Goal: Transaction & Acquisition: Book appointment/travel/reservation

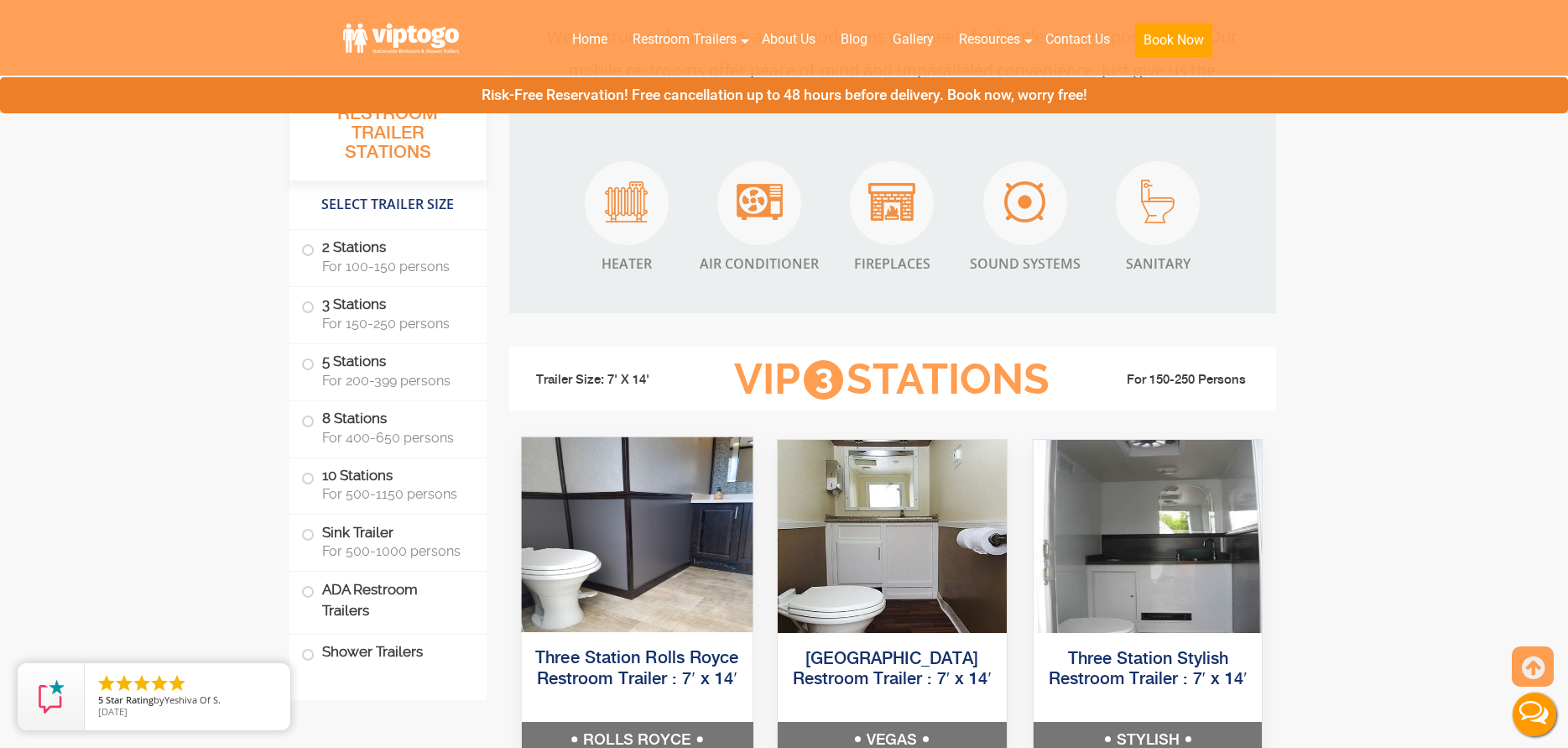
scroll to position [1931, 0]
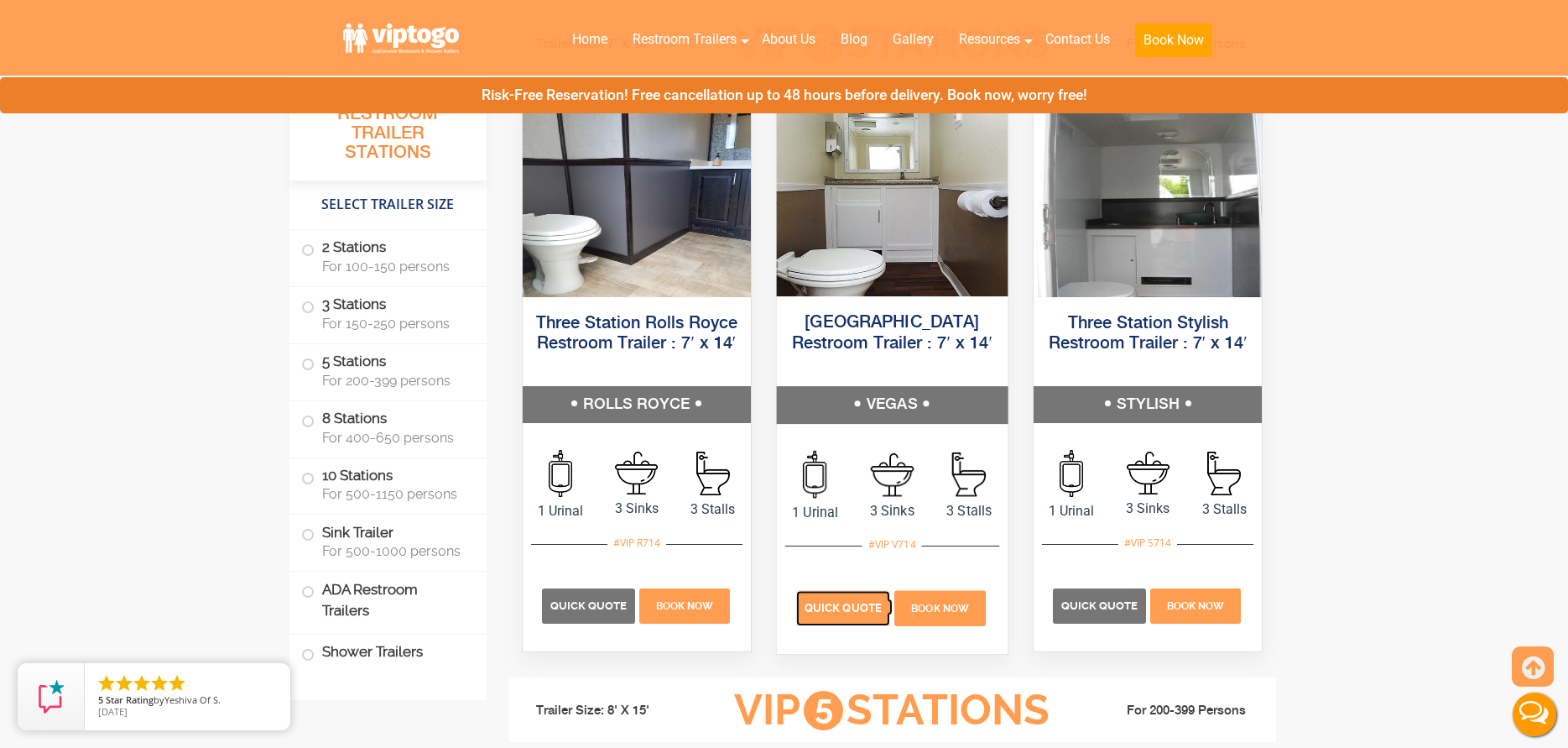
click at [839, 614] on span "Quick Quote" at bounding box center [843, 607] width 77 height 13
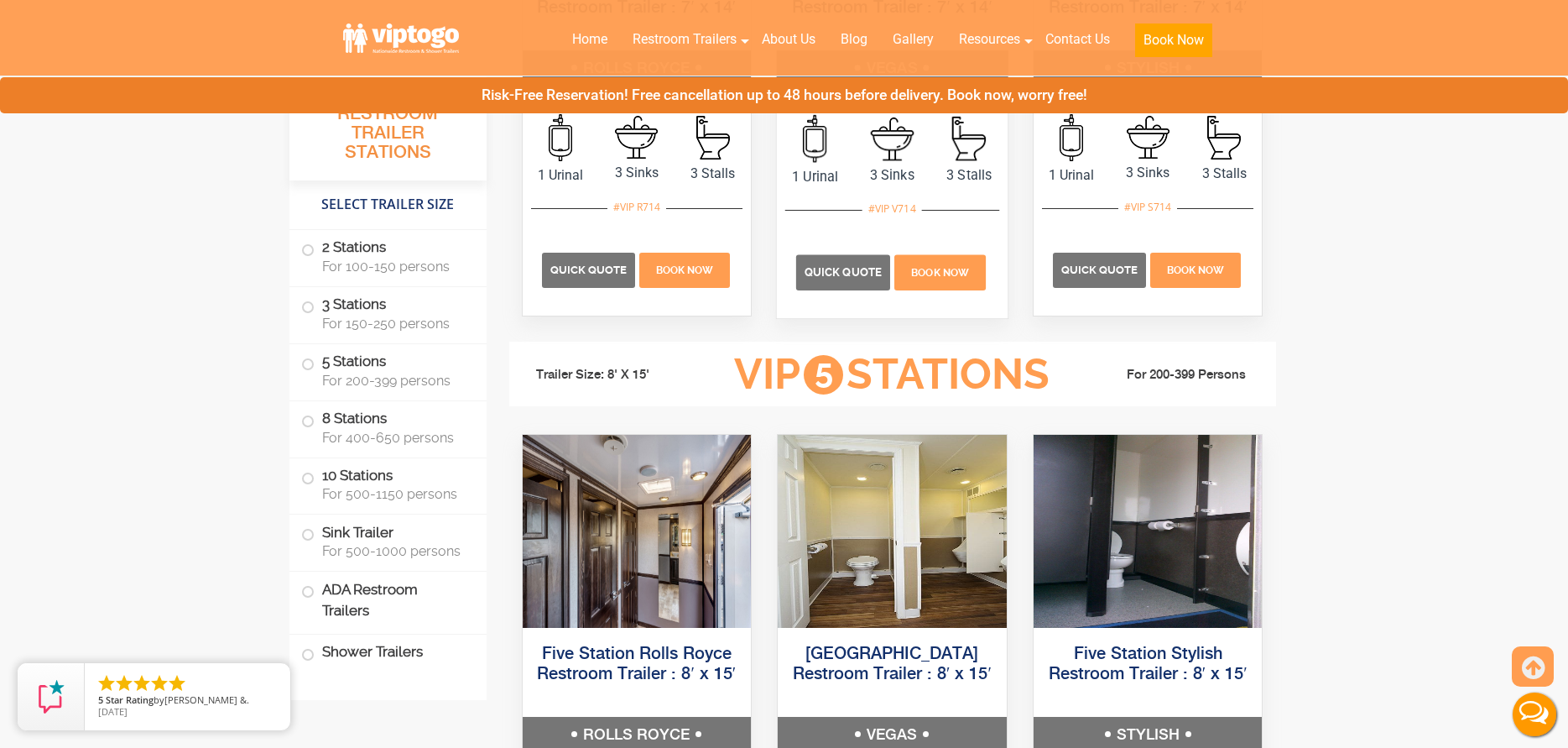
scroll to position [2518, 0]
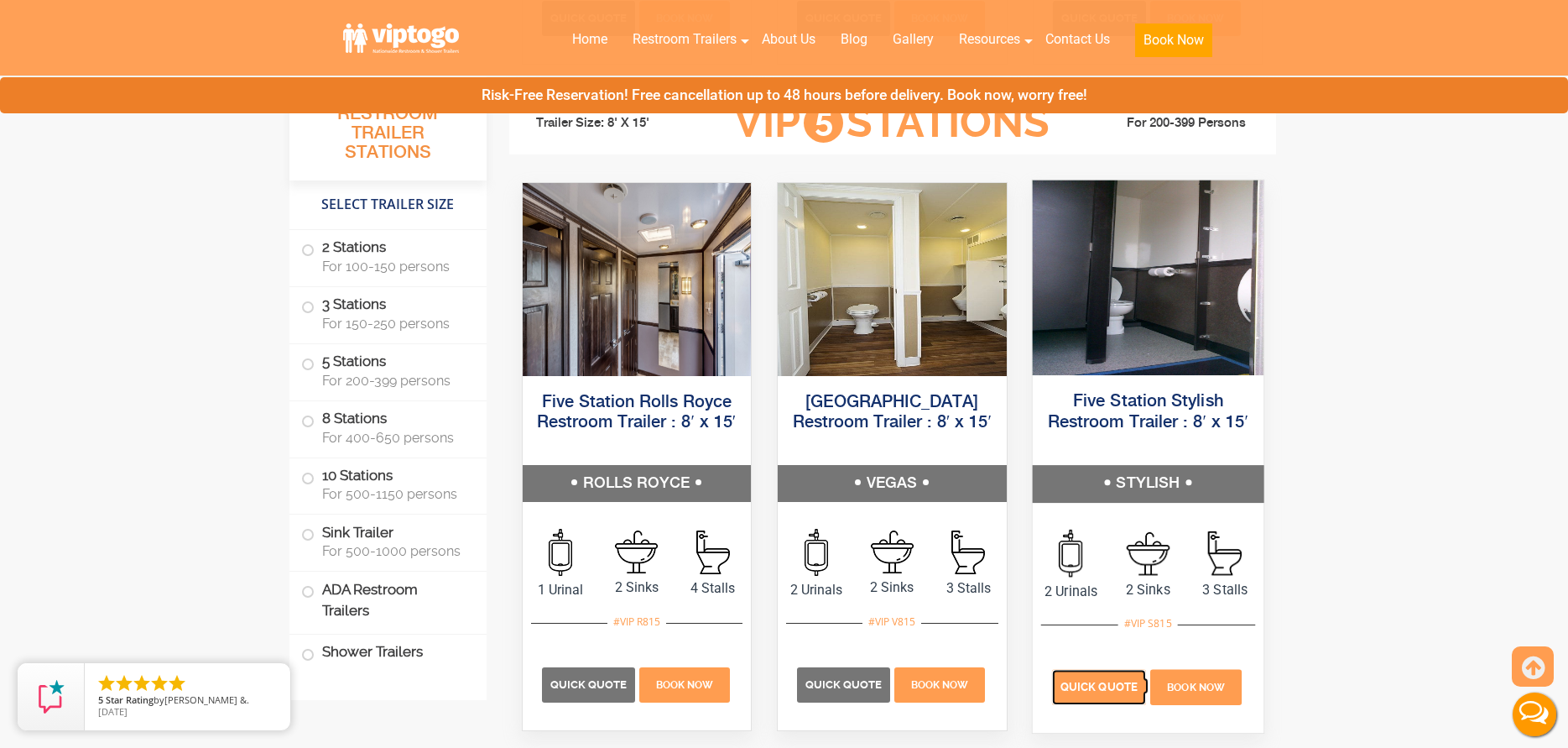
click at [1081, 681] on span "Quick Quote" at bounding box center [1099, 686] width 77 height 13
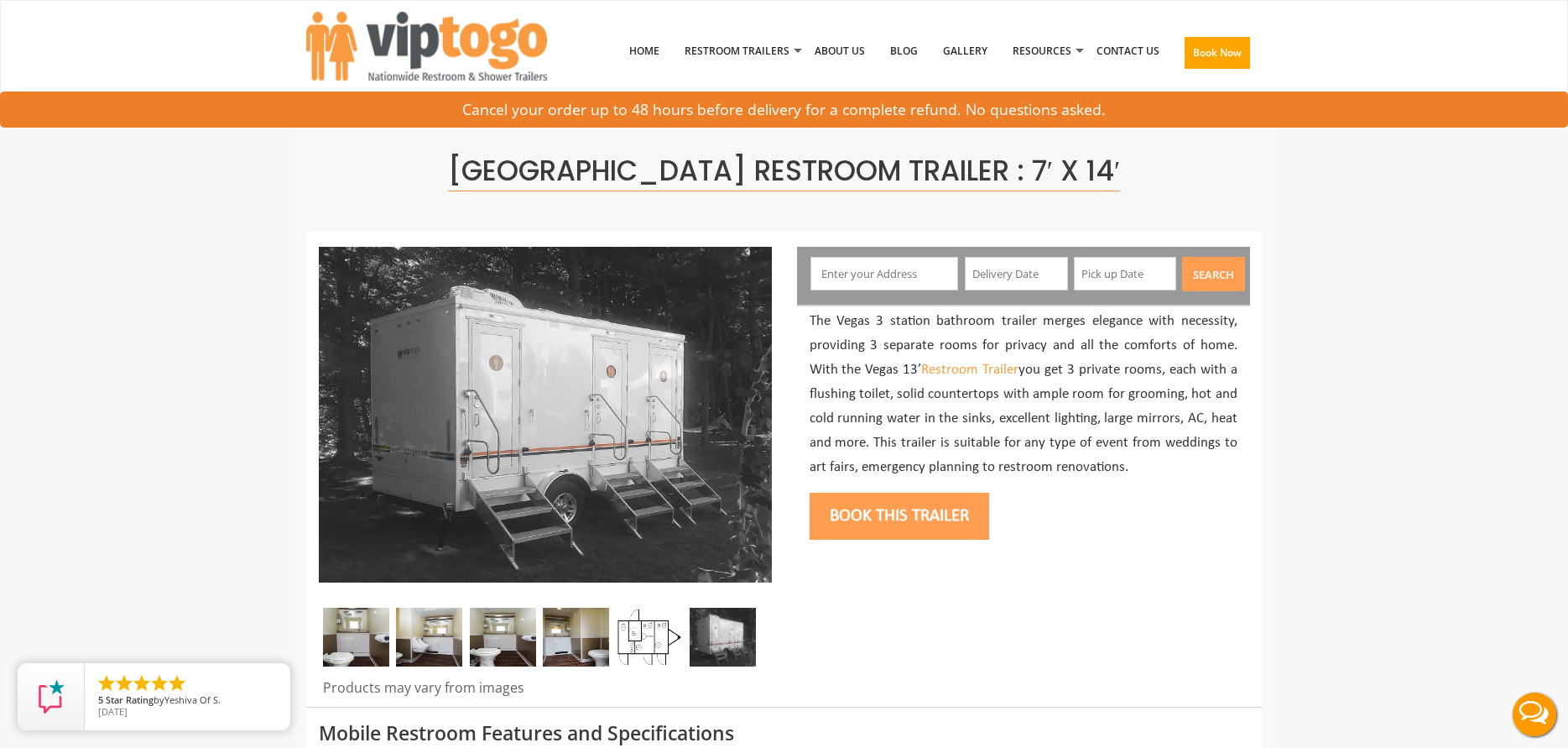
click at [839, 270] on input "text" at bounding box center [884, 273] width 148 height 33
type input "Ringwood, NJ, USA"
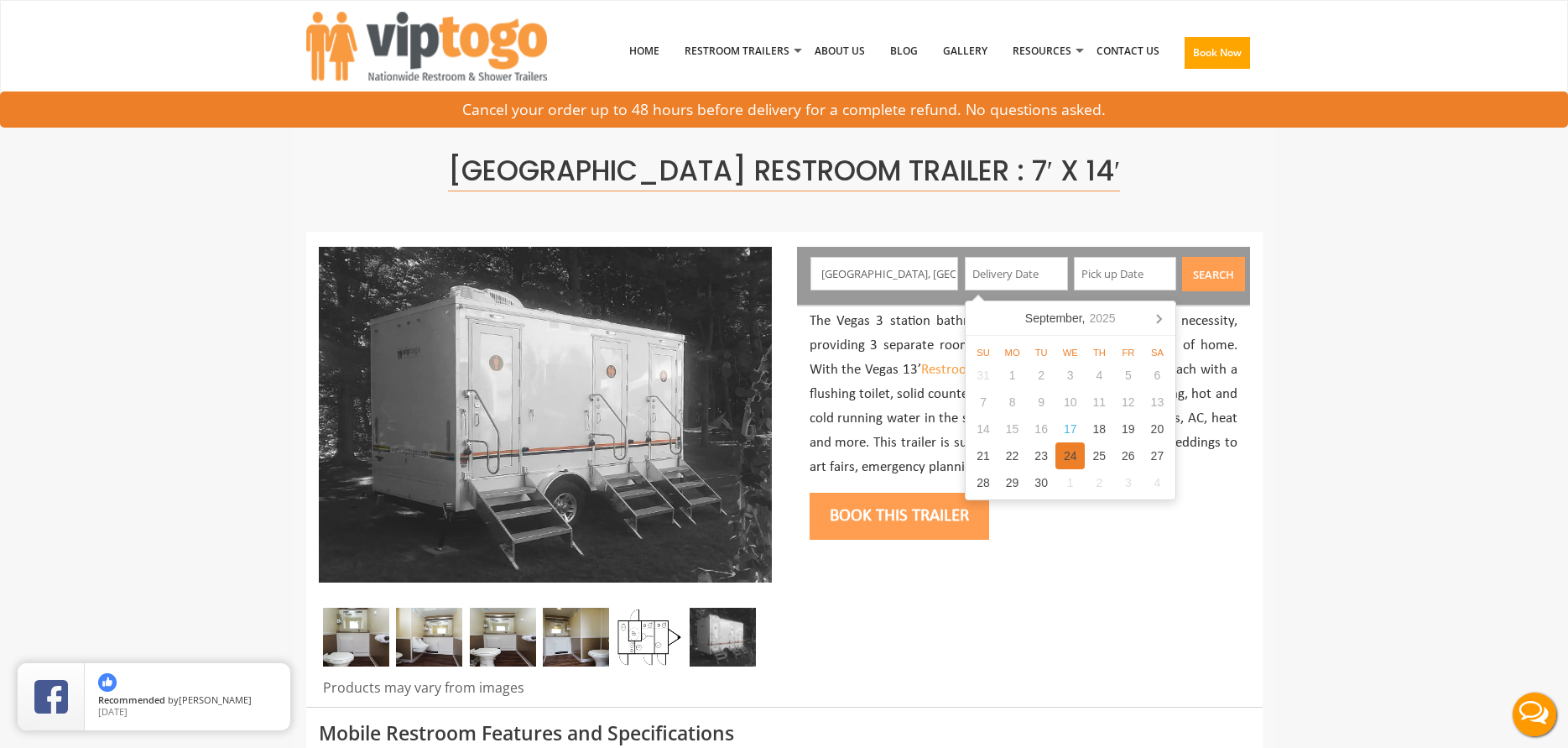
click at [1060, 459] on div "24" at bounding box center [1070, 455] width 29 height 26
type input "09/24/2025"
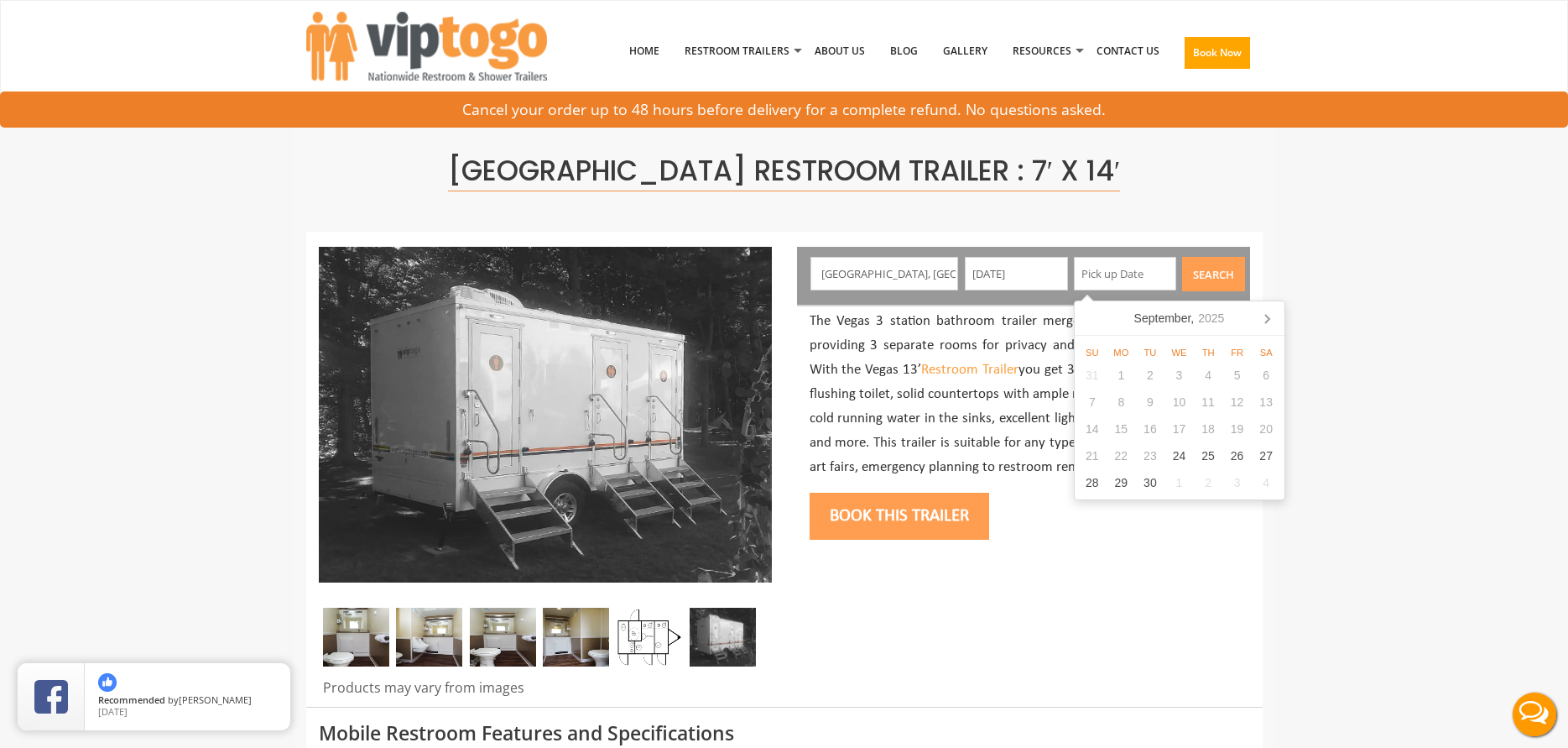
click at [1157, 454] on div "23" at bounding box center [1151, 455] width 29 height 26
click at [1184, 456] on div "24" at bounding box center [1179, 455] width 29 height 26
type input "09/24/2025"
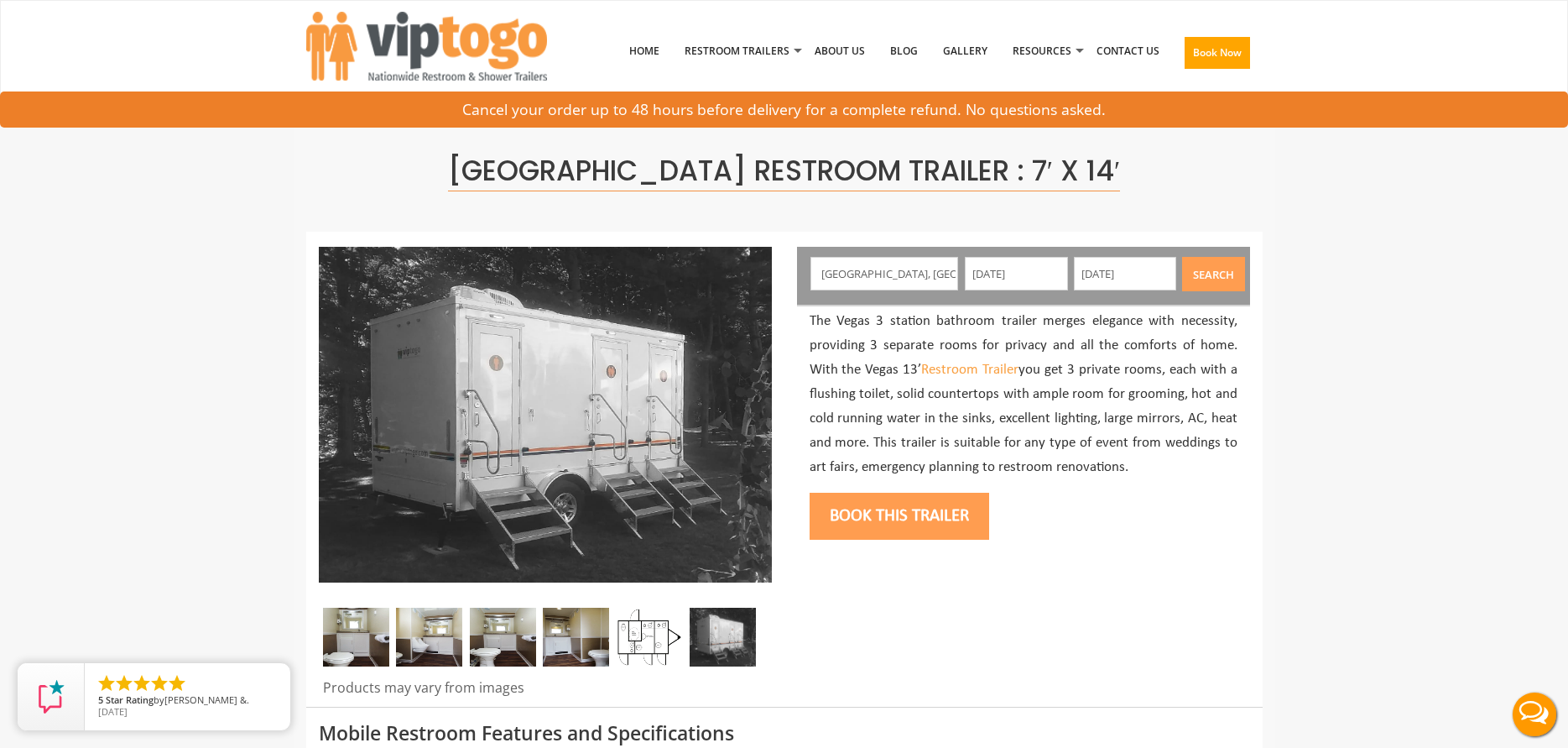
click at [1212, 264] on button "Search" at bounding box center [1214, 274] width 63 height 34
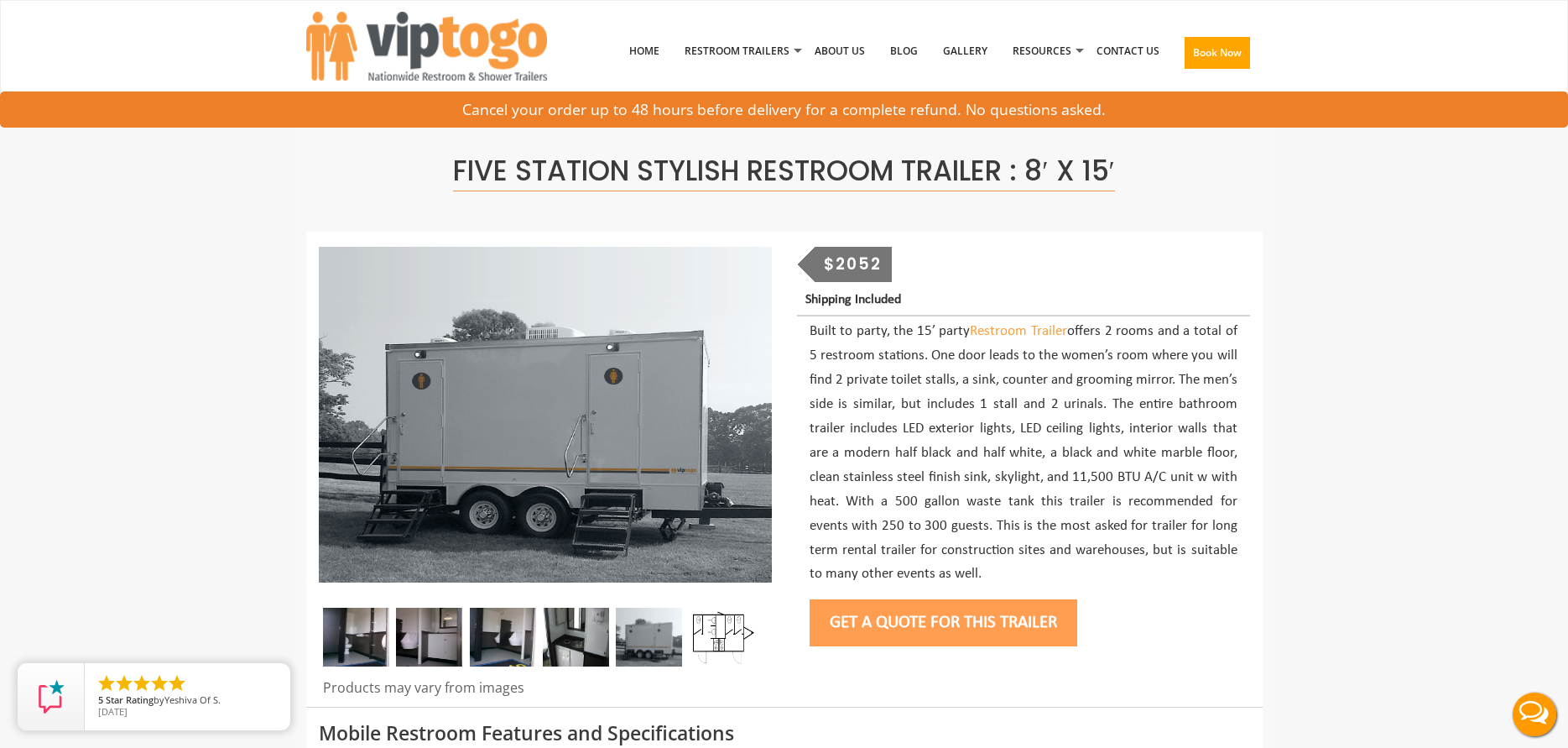
click at [923, 618] on button "Get a Quote for this Trailer" at bounding box center [944, 622] width 268 height 47
